Goal: Transaction & Acquisition: Book appointment/travel/reservation

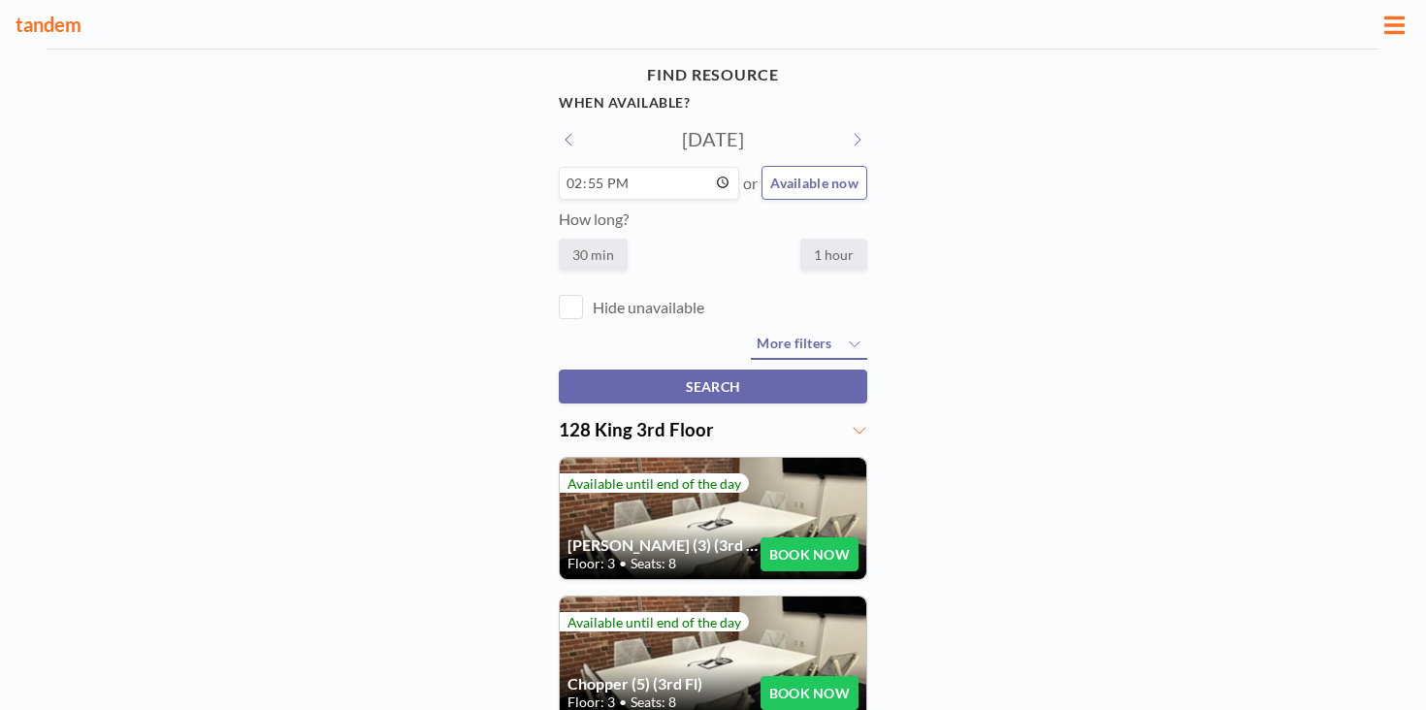
click at [674, 597] on div "Chopper (5) (3rd Fl) Floor: 3 • Seats: 8 BOOK NOW" at bounding box center [713, 657] width 306 height 121
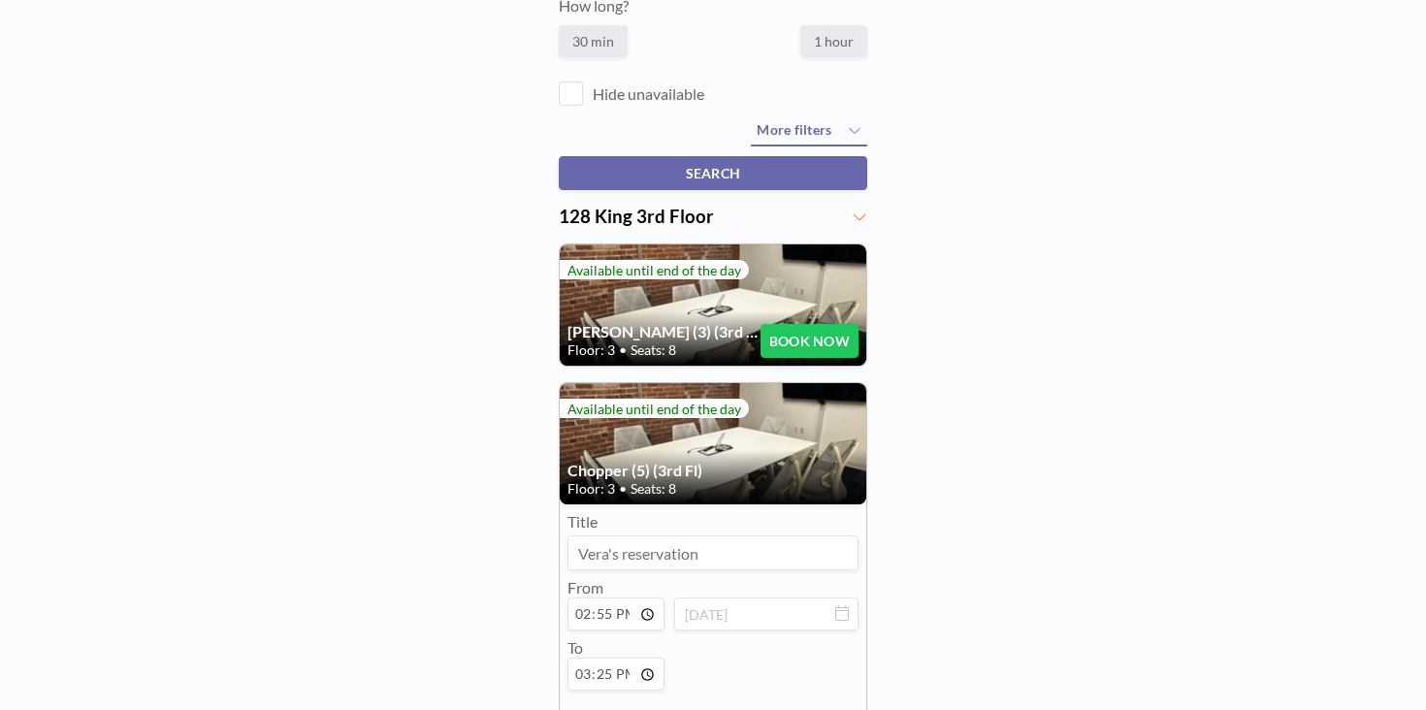
scroll to position [232, 0]
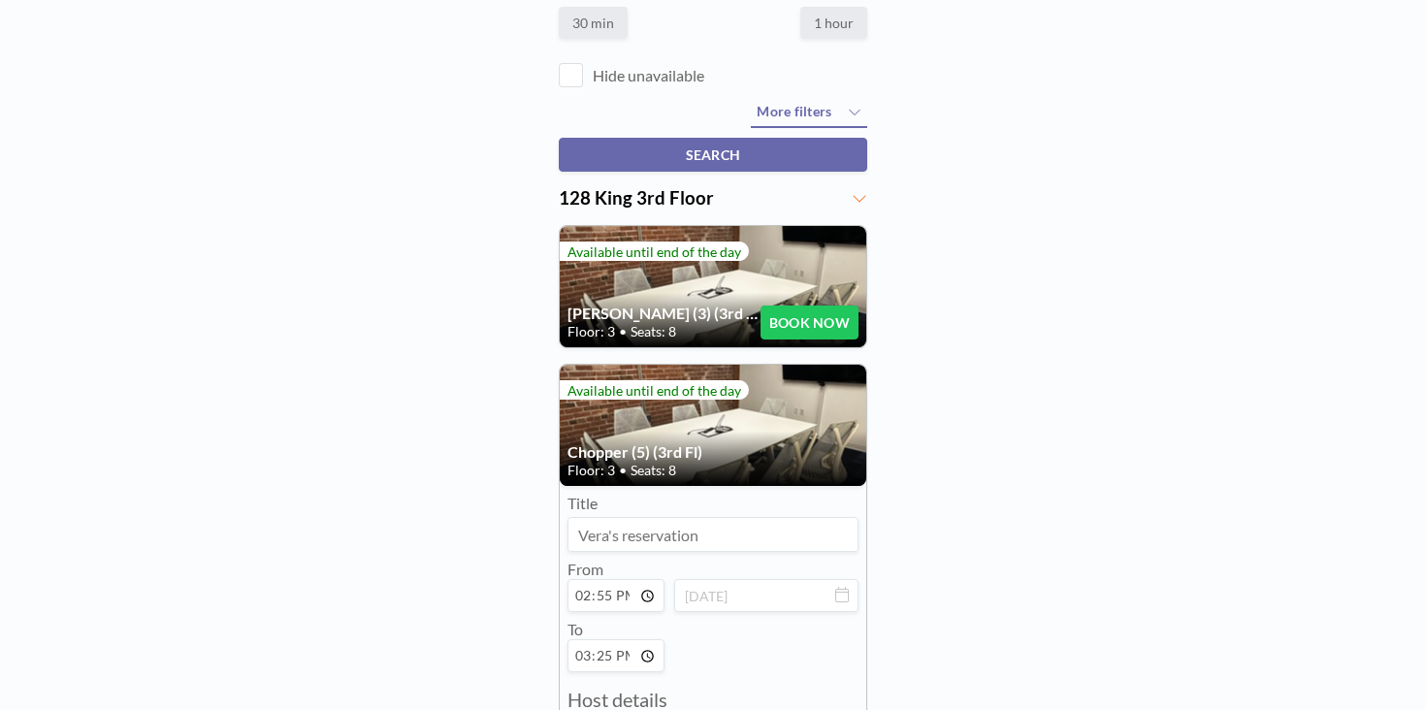
click at [616, 579] on input "14:55" at bounding box center [615, 595] width 97 height 33
click at [622, 579] on input "14:55" at bounding box center [615, 595] width 97 height 33
click at [604, 579] on input "14:55" at bounding box center [615, 595] width 97 height 33
type input "15:55"
type input "16:25"
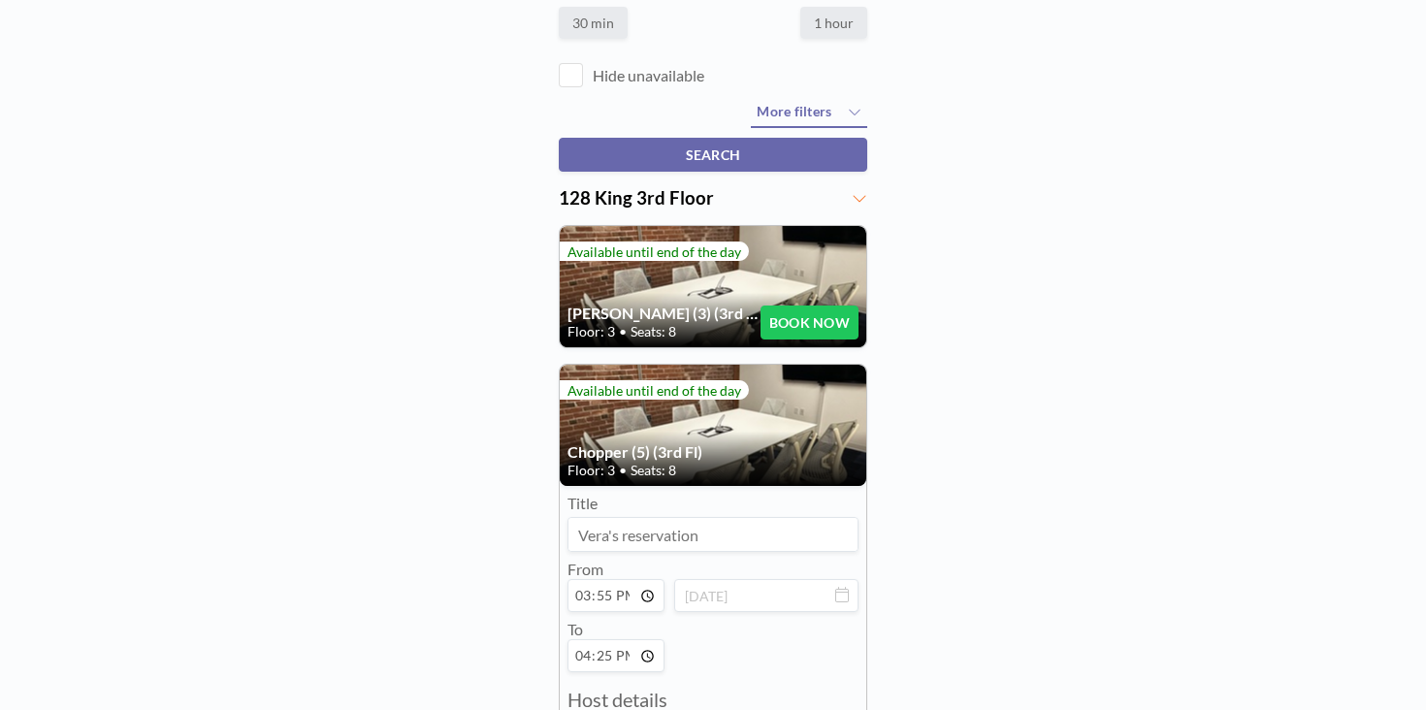
click at [623, 579] on input "15:55" at bounding box center [615, 595] width 97 height 33
type input "15:00"
click at [611, 639] on input "16:25" at bounding box center [615, 655] width 97 height 33
click at [622, 639] on input "16:25" at bounding box center [615, 655] width 97 height 33
type input "16:00"
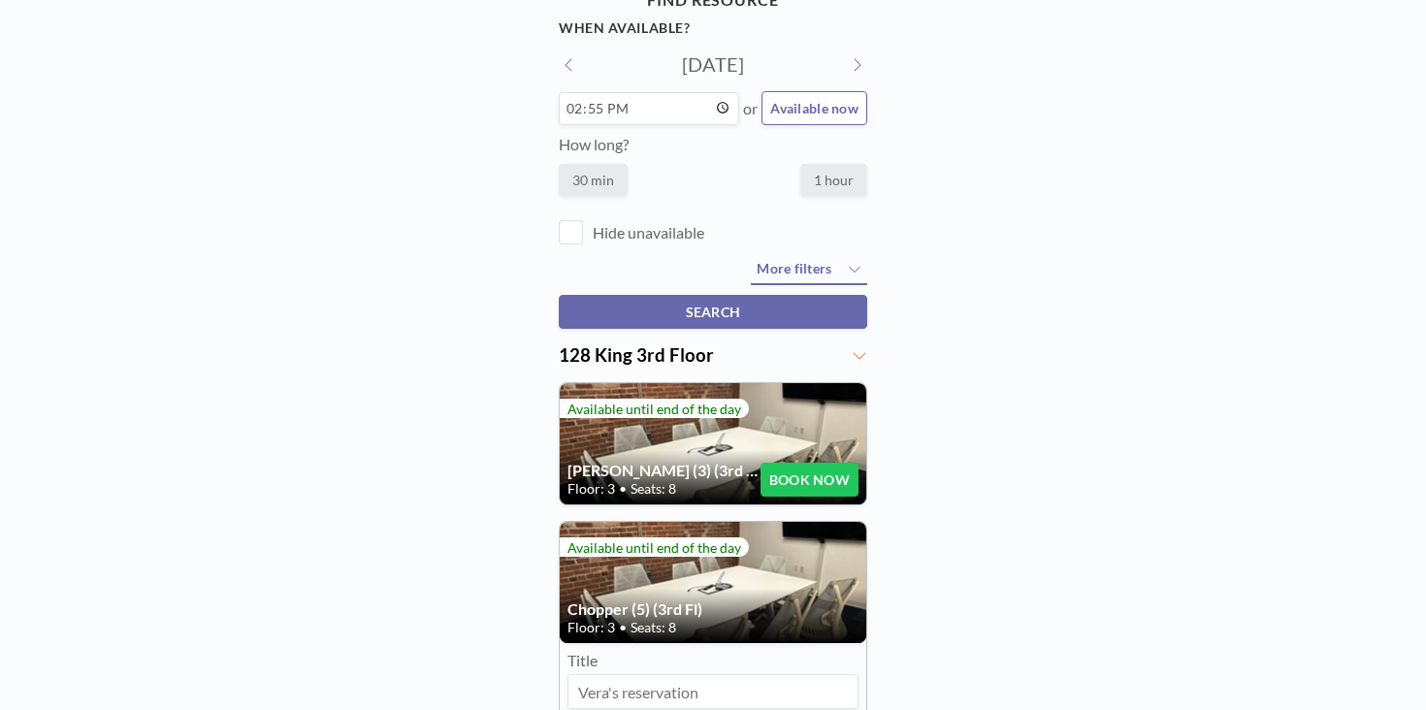
scroll to position [186, 0]
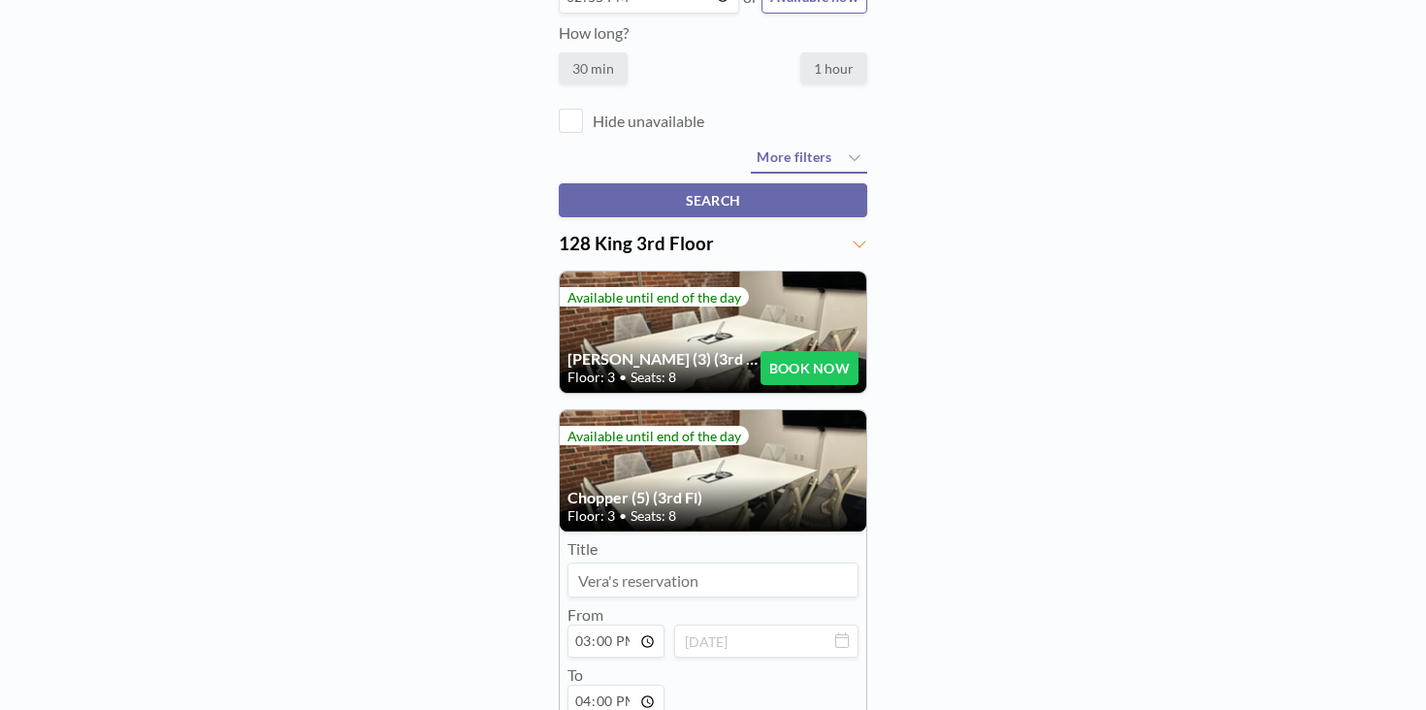
type input "[PERSON_NAME]"
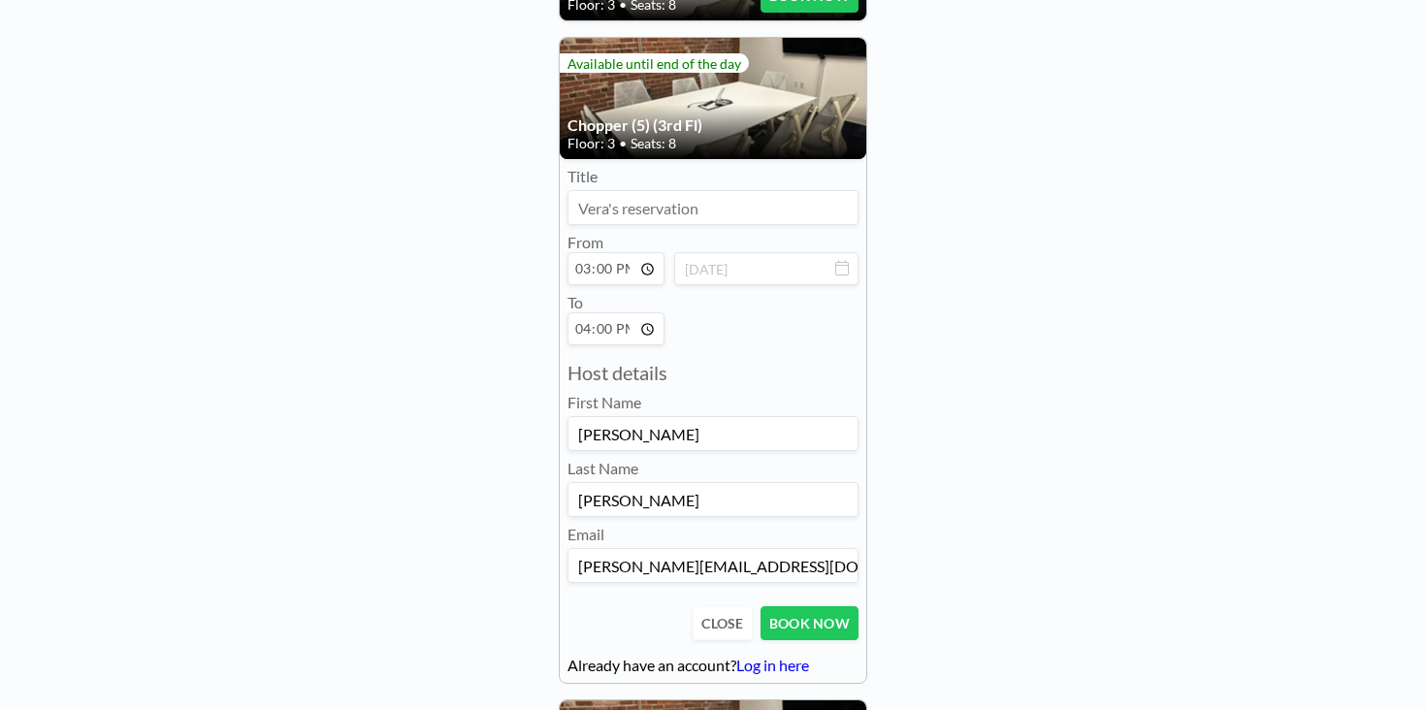
type input "[PERSON_NAME][EMAIL_ADDRESS][DOMAIN_NAME]"
click at [794, 606] on button "BOOK NOW" at bounding box center [809, 623] width 98 height 34
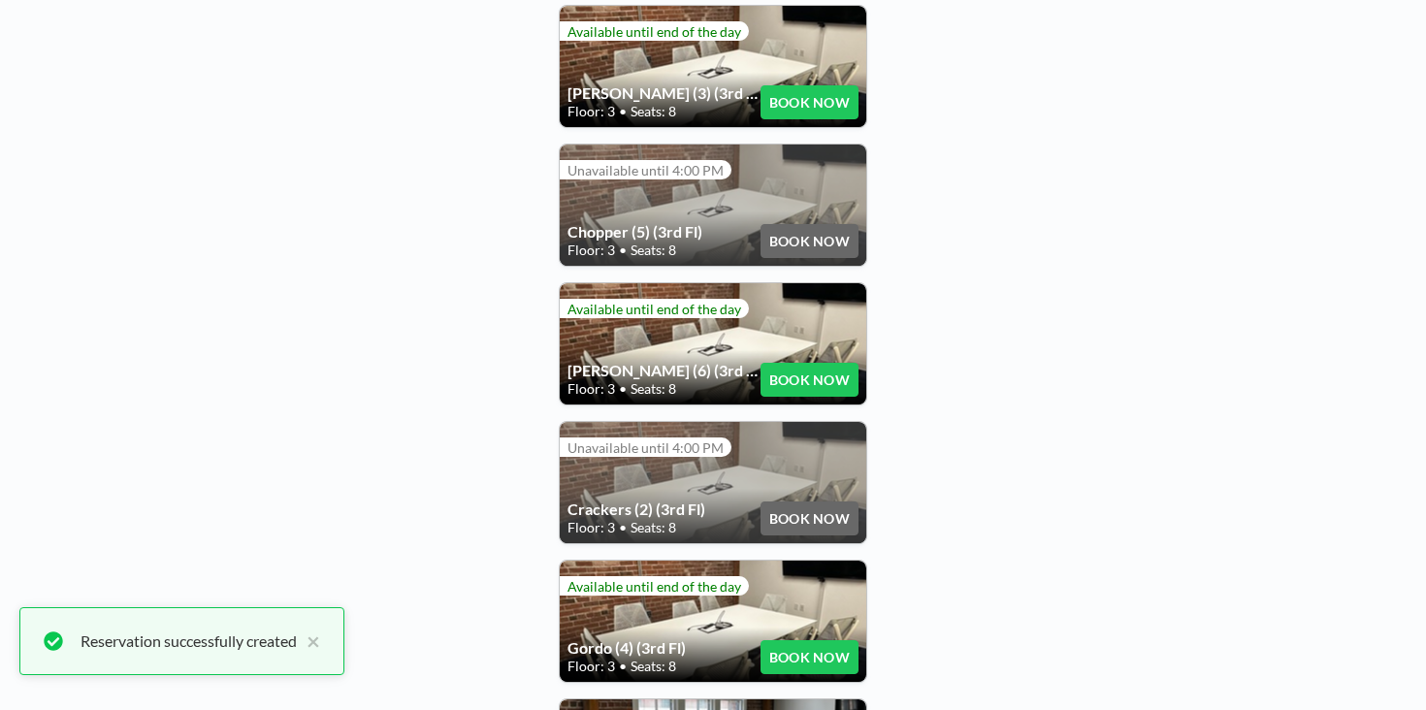
scroll to position [452, 0]
